Goal: Find contact information: Find contact information

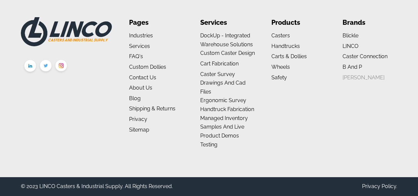
scroll to position [1113, 0]
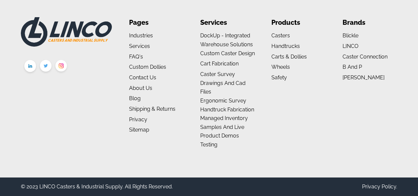
click at [31, 66] on img at bounding box center [30, 67] width 16 height 17
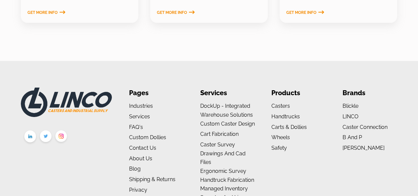
scroll to position [1113, 0]
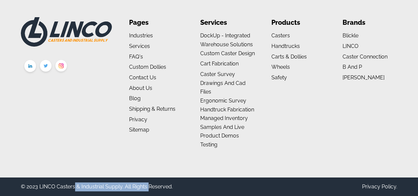
drag, startPoint x: 121, startPoint y: 186, endPoint x: 40, endPoint y: 186, distance: 80.3
click at [40, 186] on div "© 2023 LINCO Casters & Industrial Supply. All Rights Reserved." at bounding box center [97, 187] width 152 height 9
copy div "LINCO Casters & Industrial Supply"
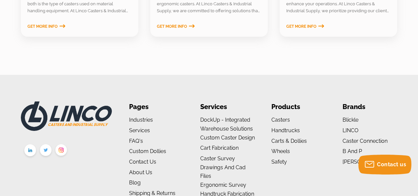
scroll to position [0, 0]
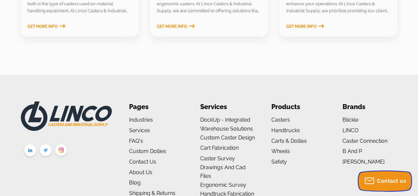
click at [370, 181] on icon "Contact us" at bounding box center [369, 181] width 12 height 11
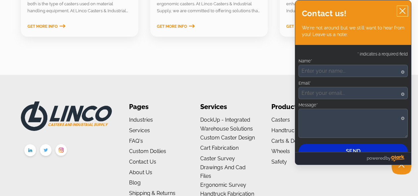
click at [402, 11] on icon "close chatbox" at bounding box center [402, 11] width 7 height 7
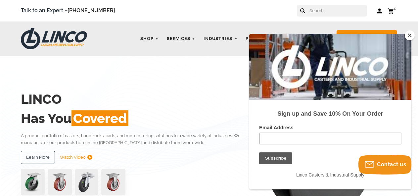
click at [410, 37] on button "Close" at bounding box center [409, 35] width 10 height 10
